Goal: Information Seeking & Learning: Find specific fact

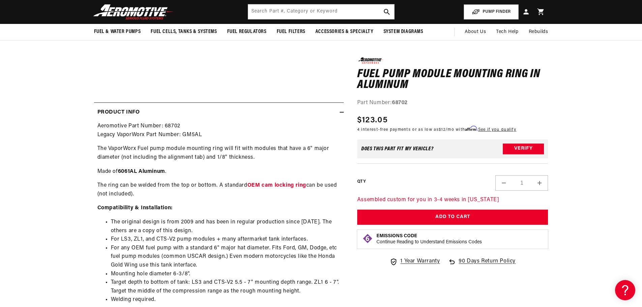
click at [401, 102] on strong "68702" at bounding box center [400, 102] width 16 height 5
copy strong "68702"
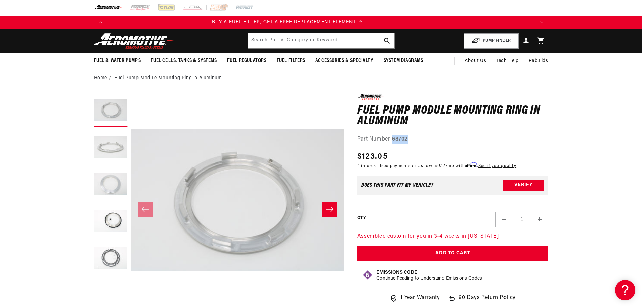
click at [104, 259] on button "Load image 5 in gallery view" at bounding box center [111, 259] width 34 height 34
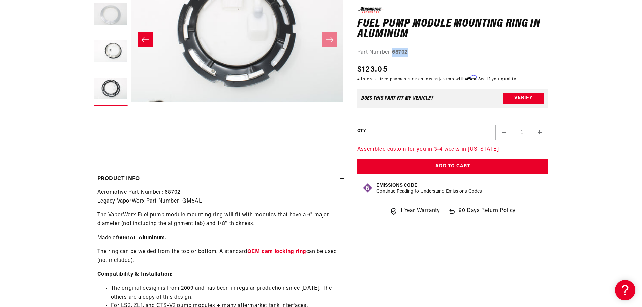
scroll to position [202, 0]
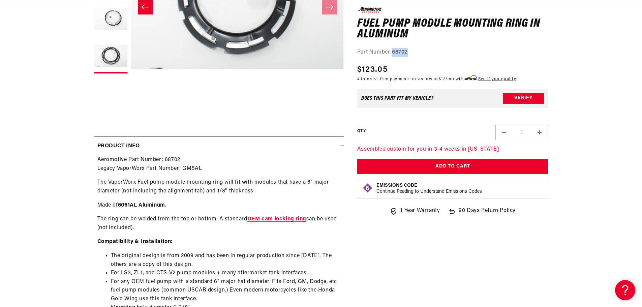
click at [265, 221] on b "OEM cam locking ring" at bounding box center [276, 218] width 59 height 5
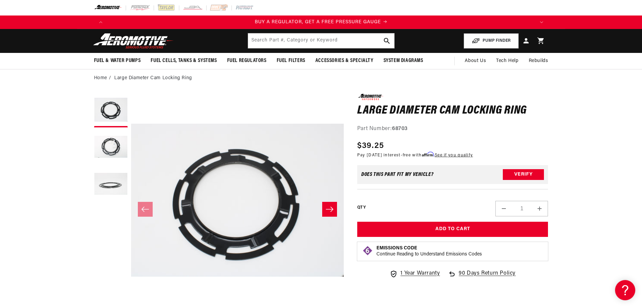
click at [401, 129] on strong "68703" at bounding box center [400, 128] width 16 height 5
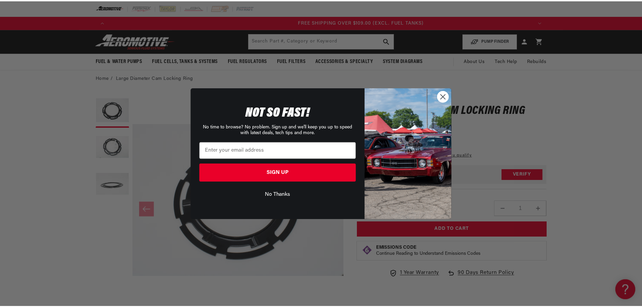
scroll to position [0, 1283]
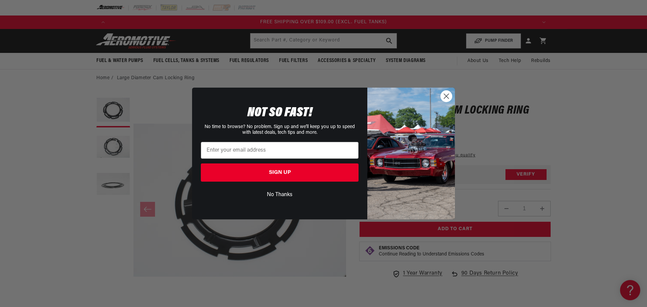
click at [446, 98] on circle "Close dialog" at bounding box center [446, 96] width 11 height 11
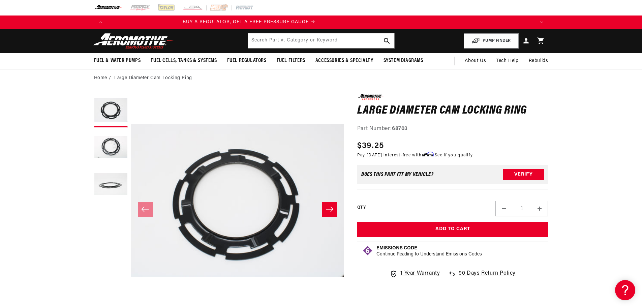
scroll to position [0, 0]
